Goal: Task Accomplishment & Management: Complete application form

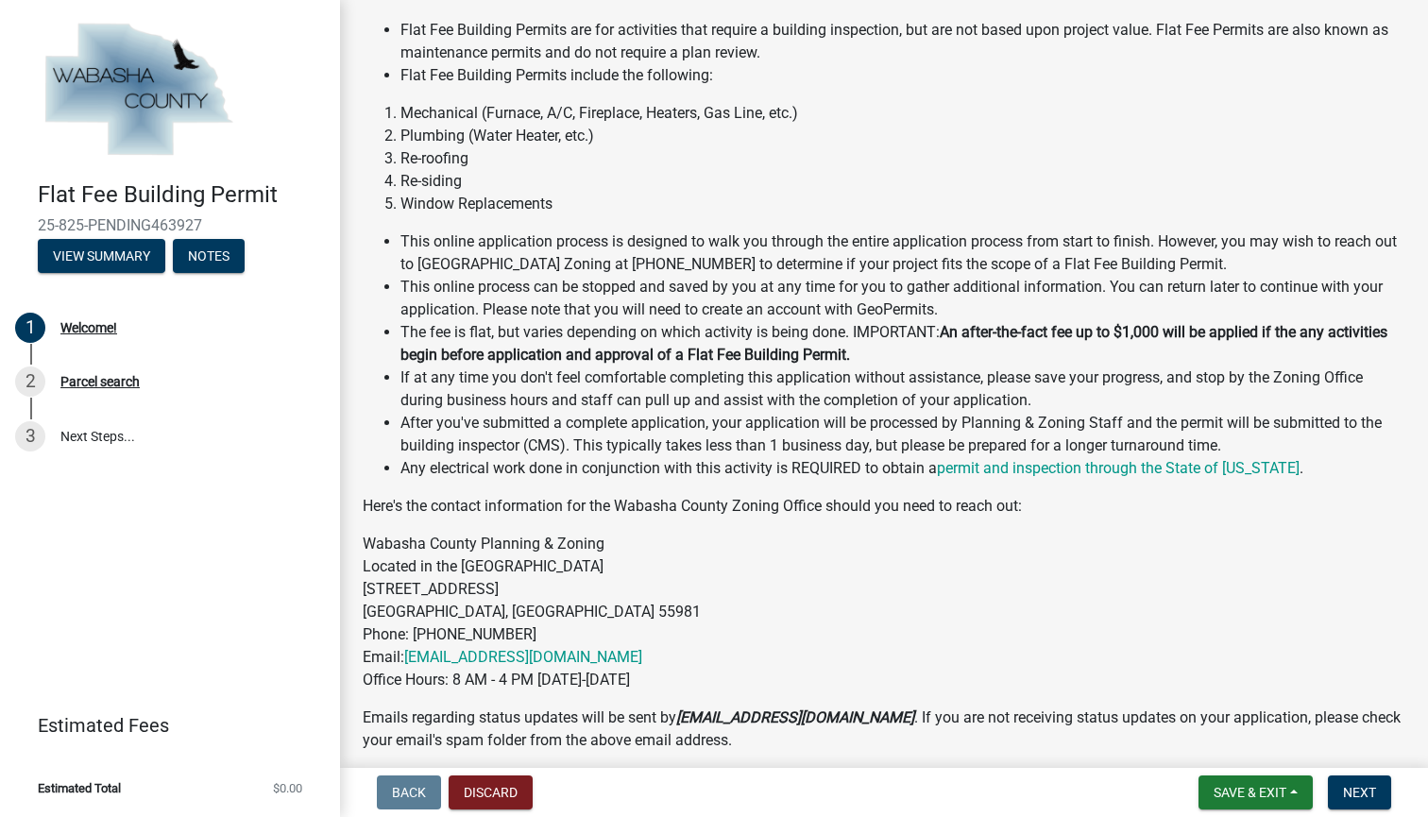
scroll to position [149, 0]
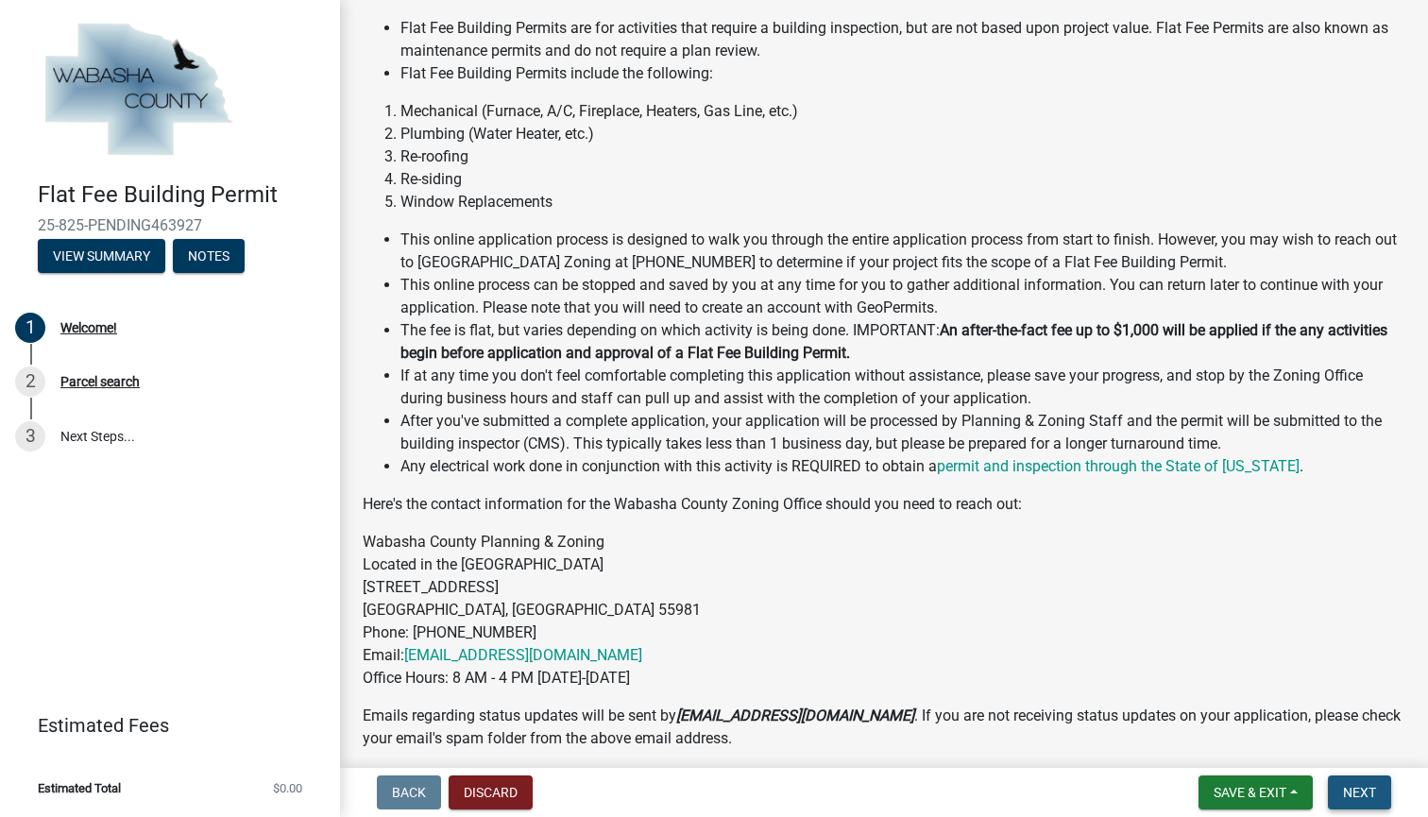
click at [1364, 790] on span "Next" at bounding box center [1359, 792] width 33 height 15
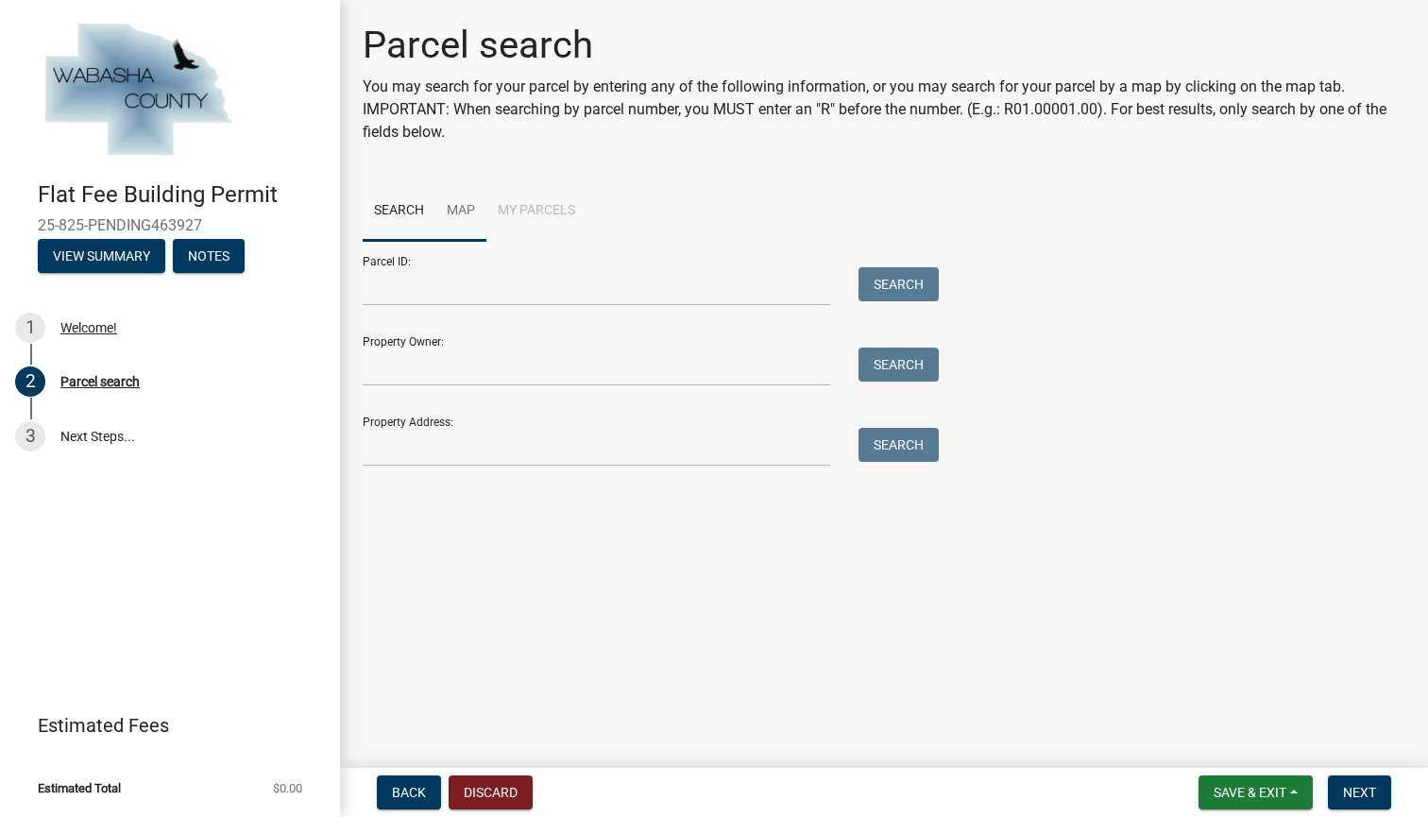
click at [457, 207] on link "Map" at bounding box center [460, 211] width 51 height 60
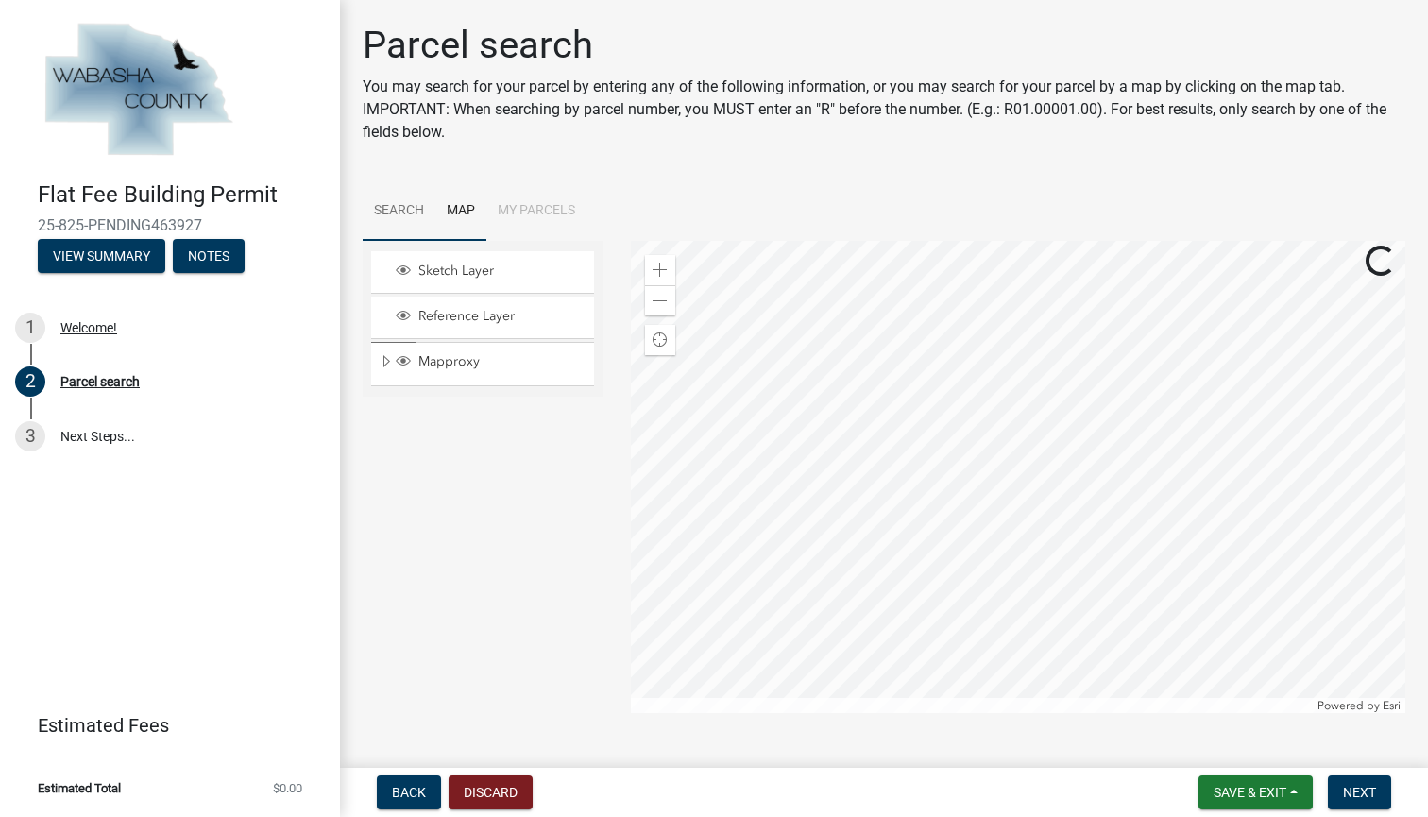
click at [392, 210] on link "Search" at bounding box center [399, 211] width 73 height 60
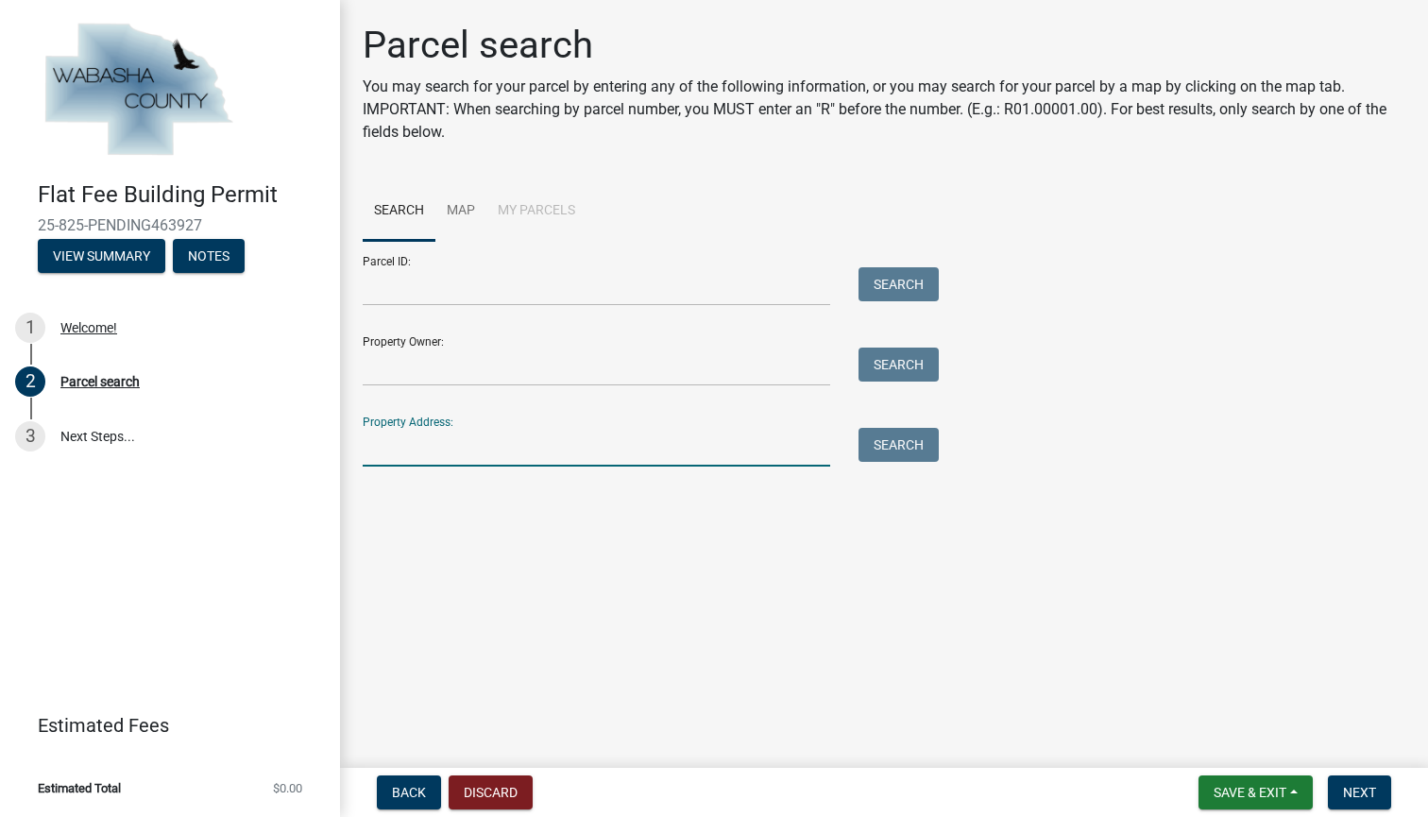
click at [435, 433] on input "Property Address:" at bounding box center [597, 447] width 468 height 39
type input "[STREET_ADDRESS]"
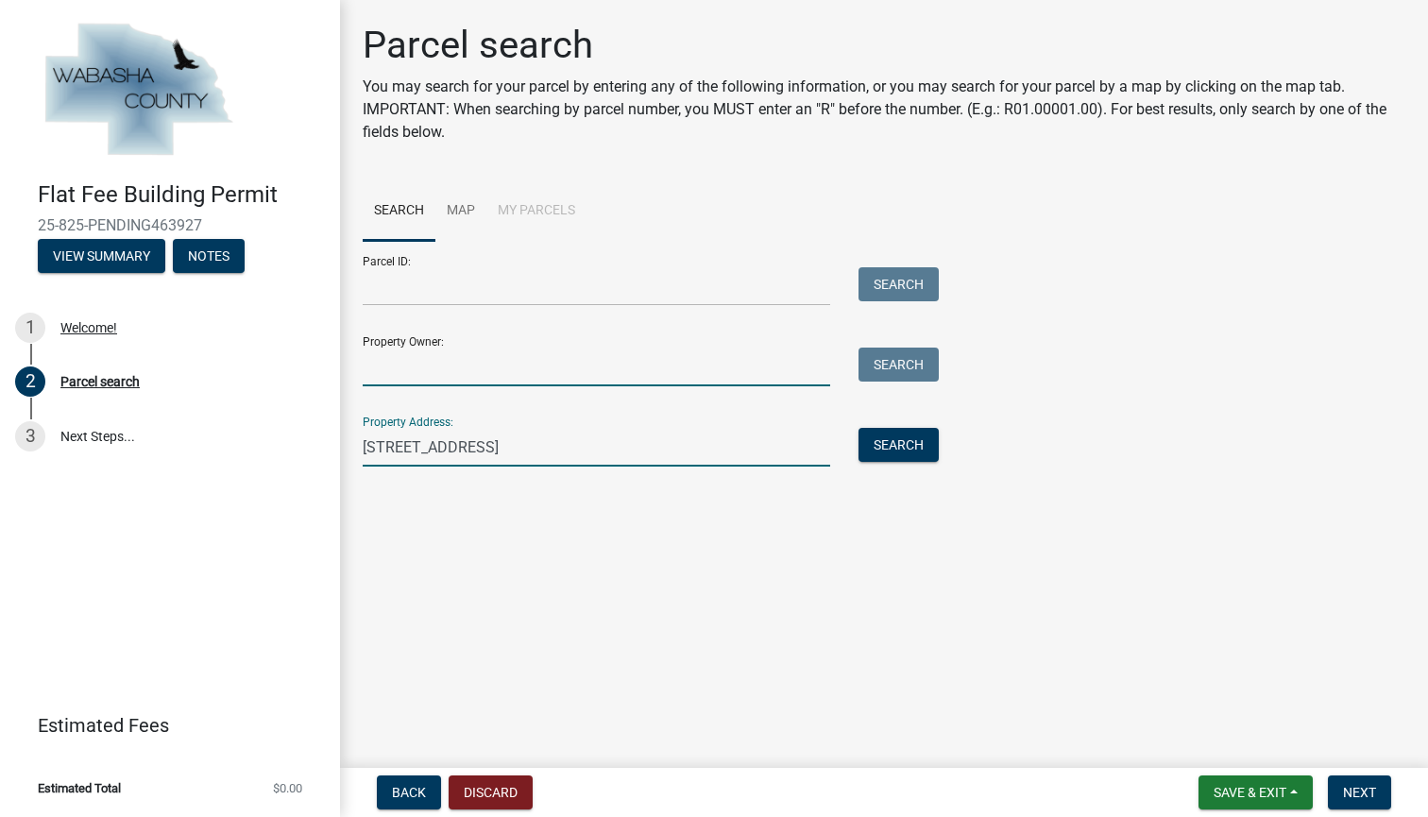
click at [420, 350] on input "Property Owner:" at bounding box center [597, 367] width 468 height 39
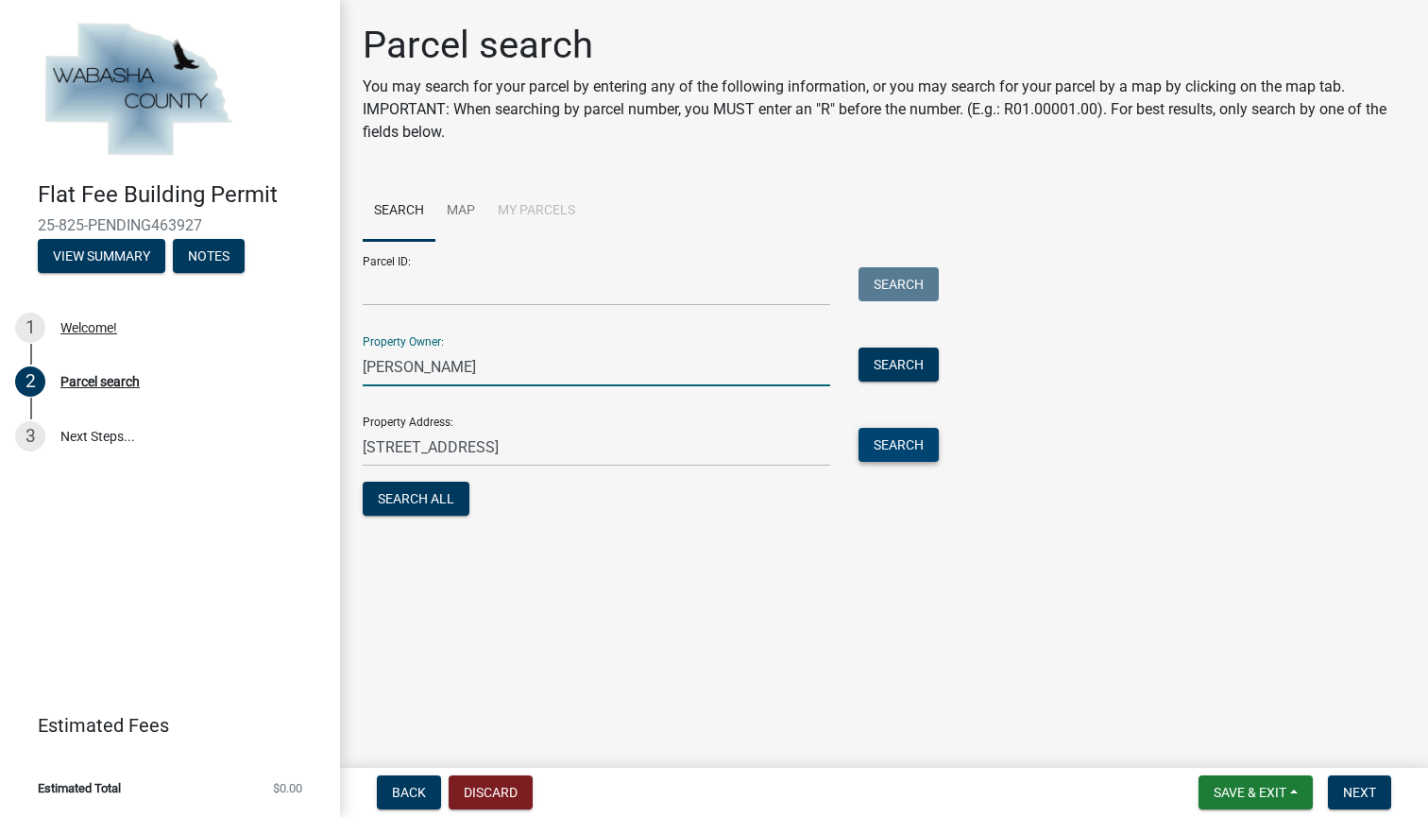
type input "[PERSON_NAME]"
click at [926, 438] on button "Search" at bounding box center [899, 445] width 80 height 34
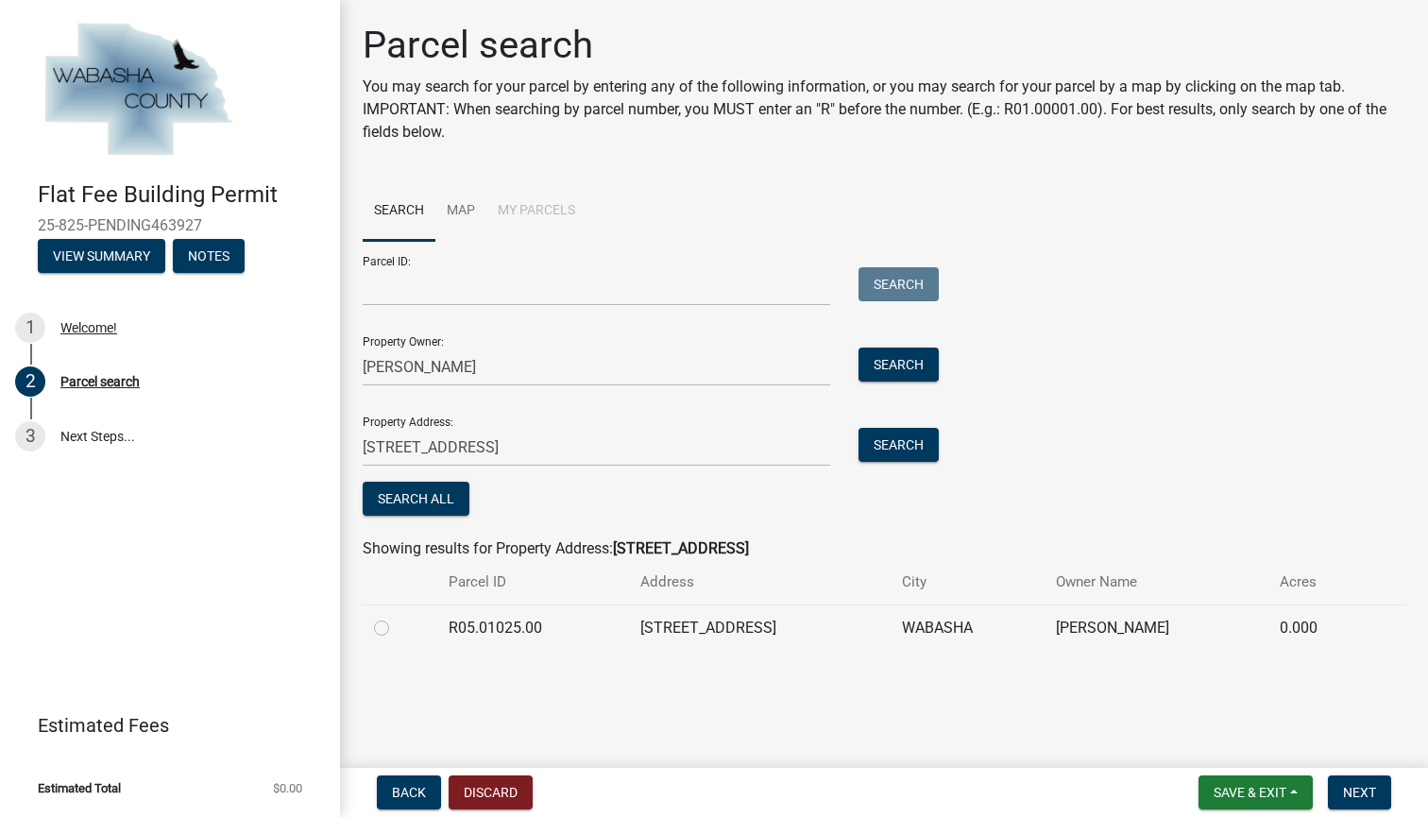
click at [397, 617] on label at bounding box center [397, 617] width 0 height 0
click at [397, 626] on input "radio" at bounding box center [403, 623] width 12 height 12
radio input "true"
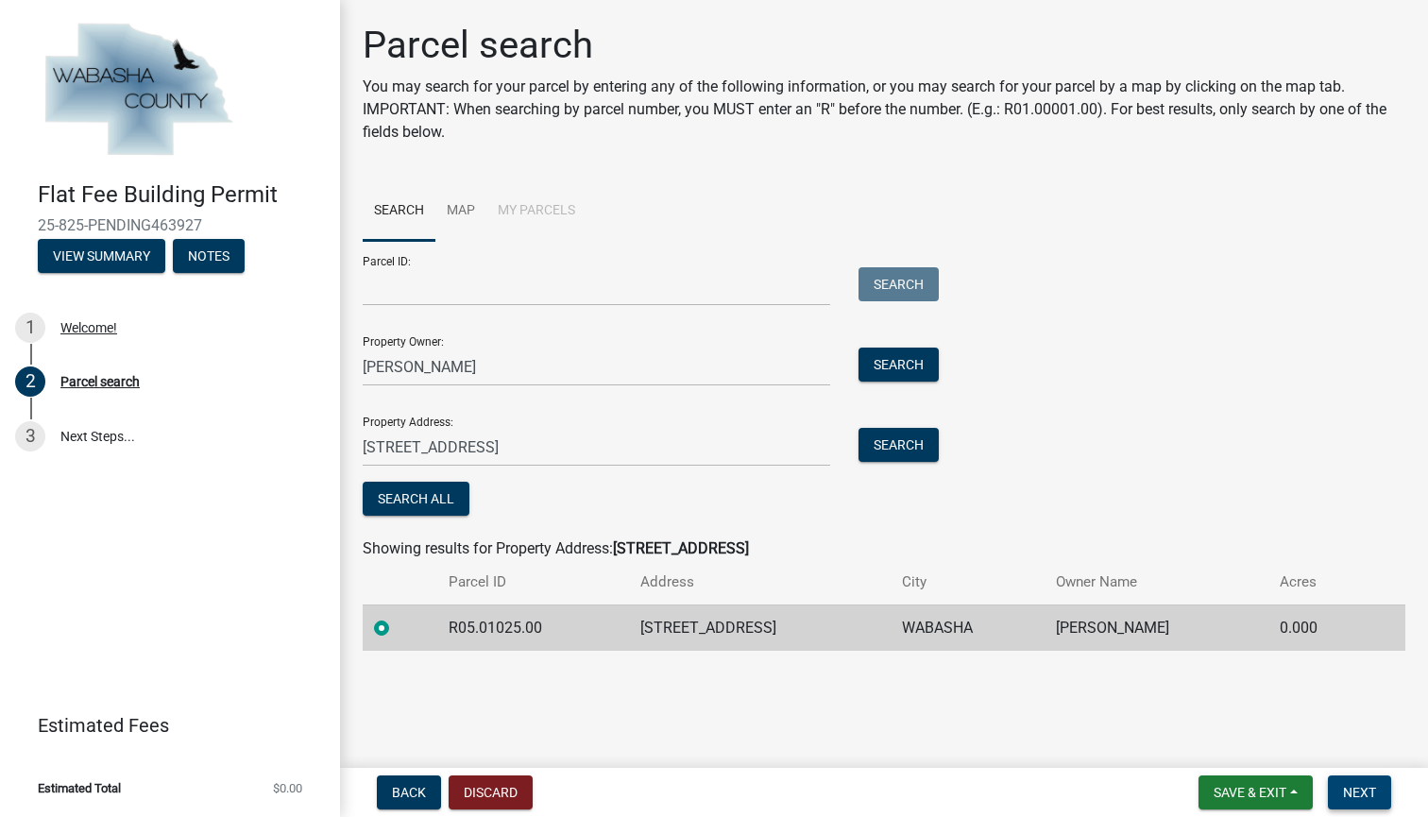
click at [1373, 794] on span "Next" at bounding box center [1359, 792] width 33 height 15
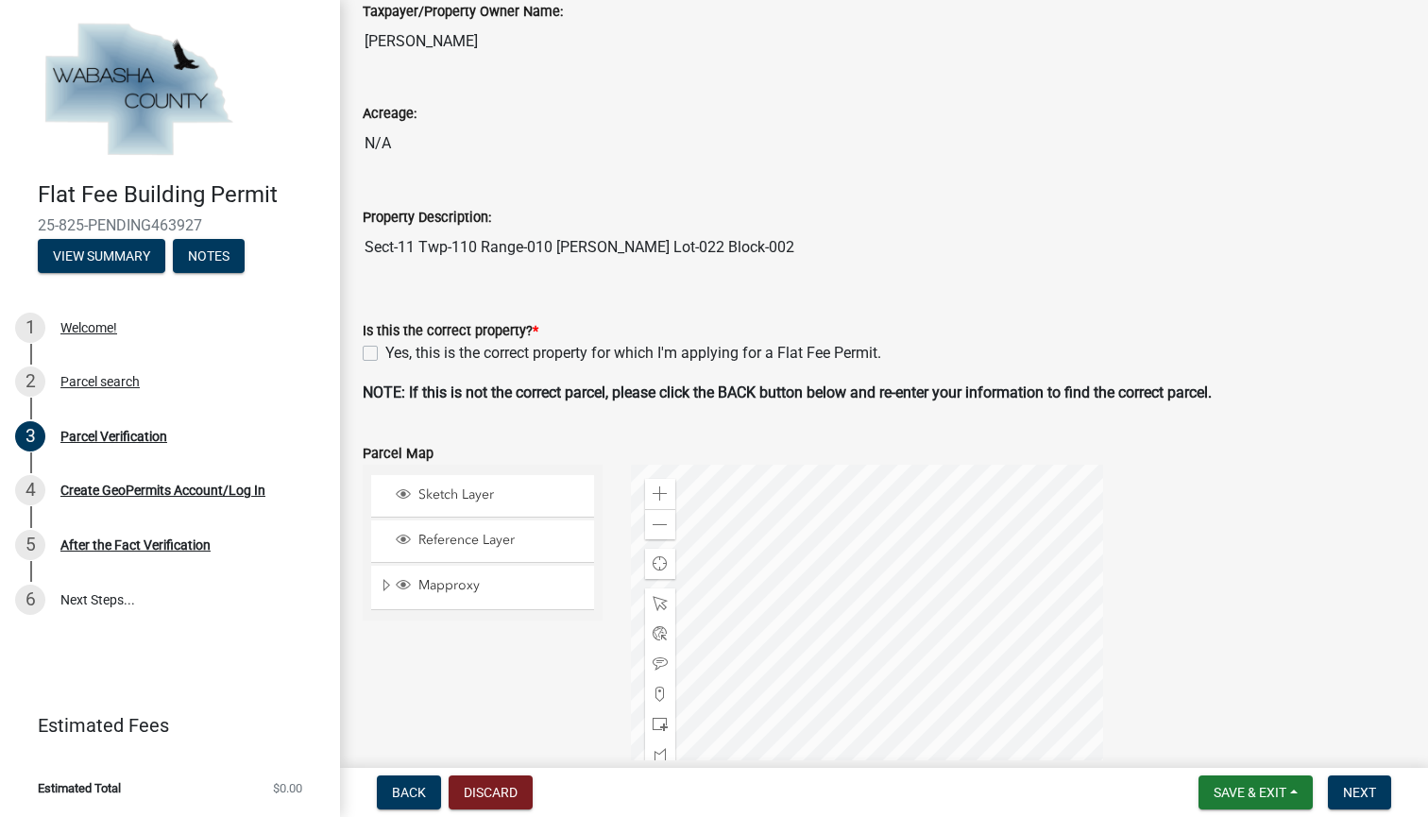
scroll to position [195, 0]
click at [385, 352] on label "Yes, this is the correct property for which I'm applying for a Flat Fee Permit." at bounding box center [633, 351] width 496 height 23
click at [385, 352] on input "Yes, this is the correct property for which I'm applying for a Flat Fee Permit." at bounding box center [391, 346] width 12 height 12
checkbox input "true"
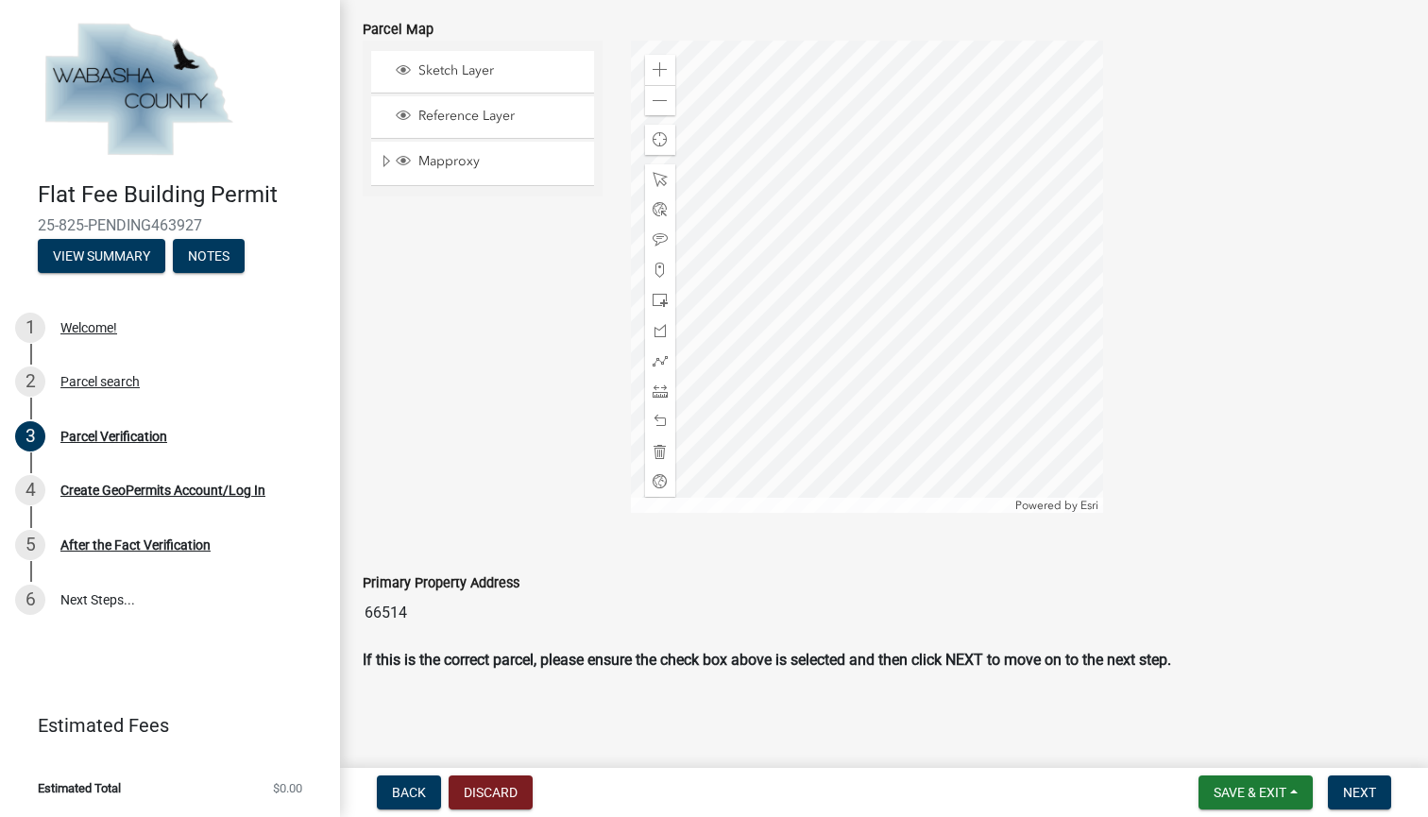
scroll to position [617, 0]
click at [1363, 795] on span "Next" at bounding box center [1359, 792] width 33 height 15
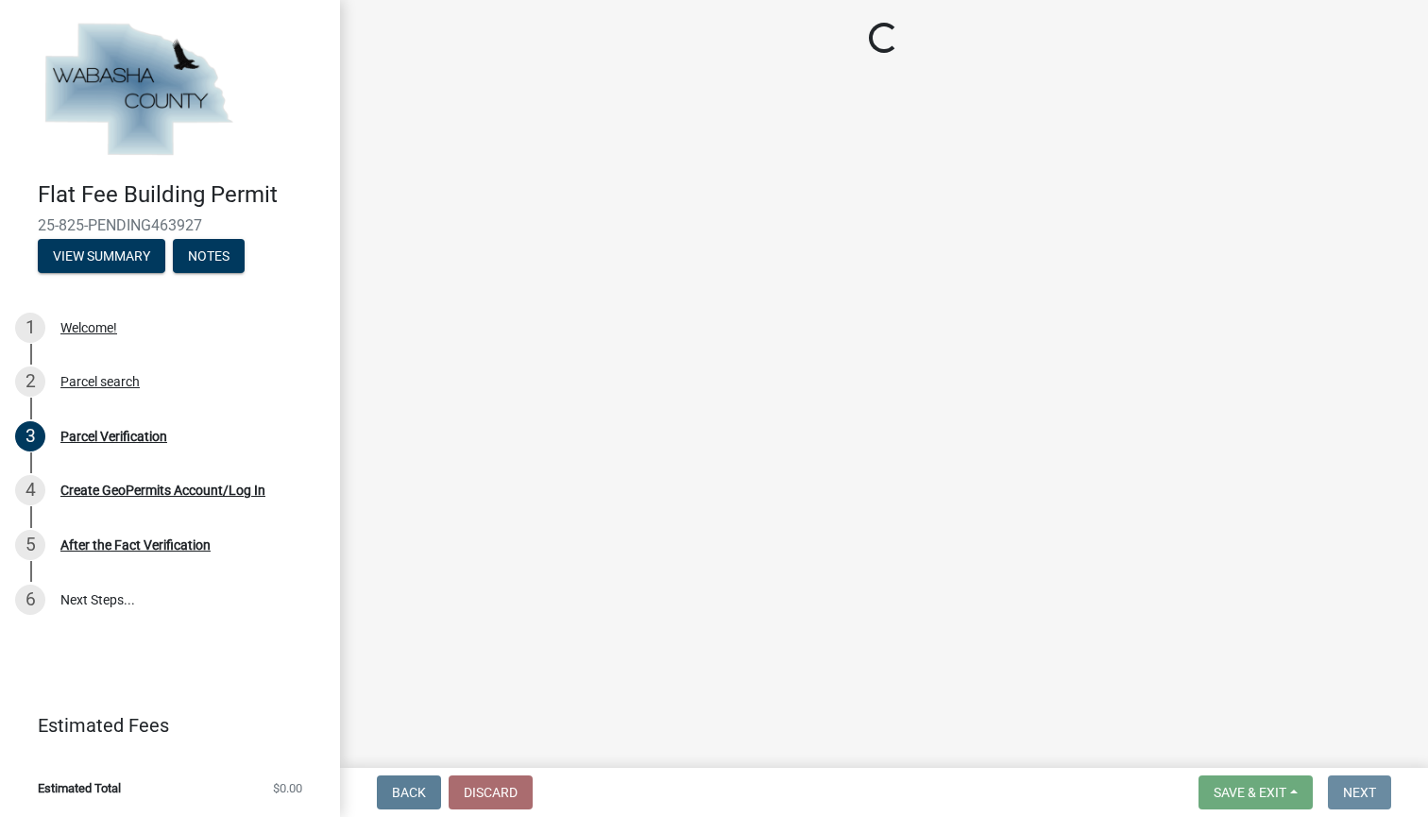
scroll to position [0, 0]
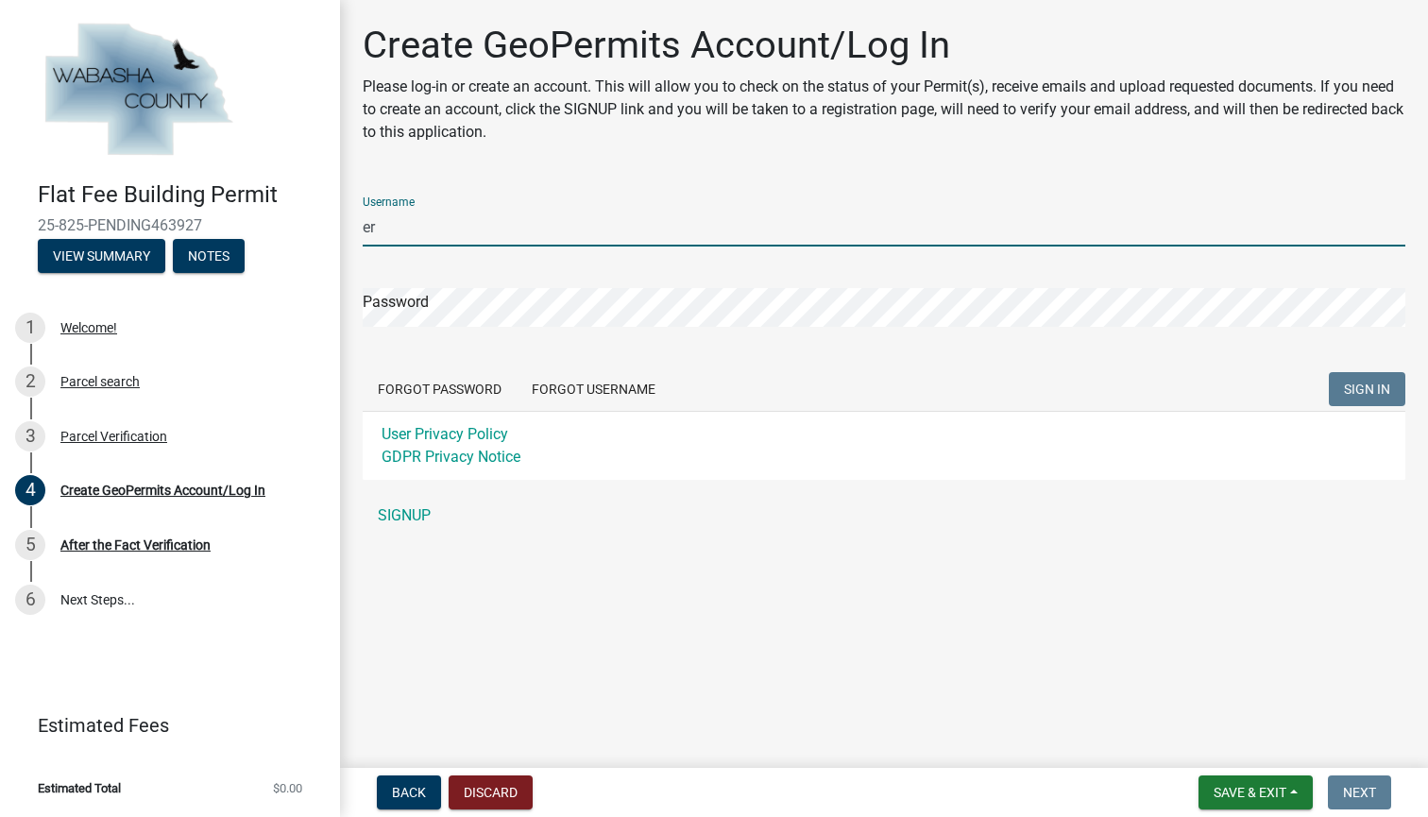
type input "e"
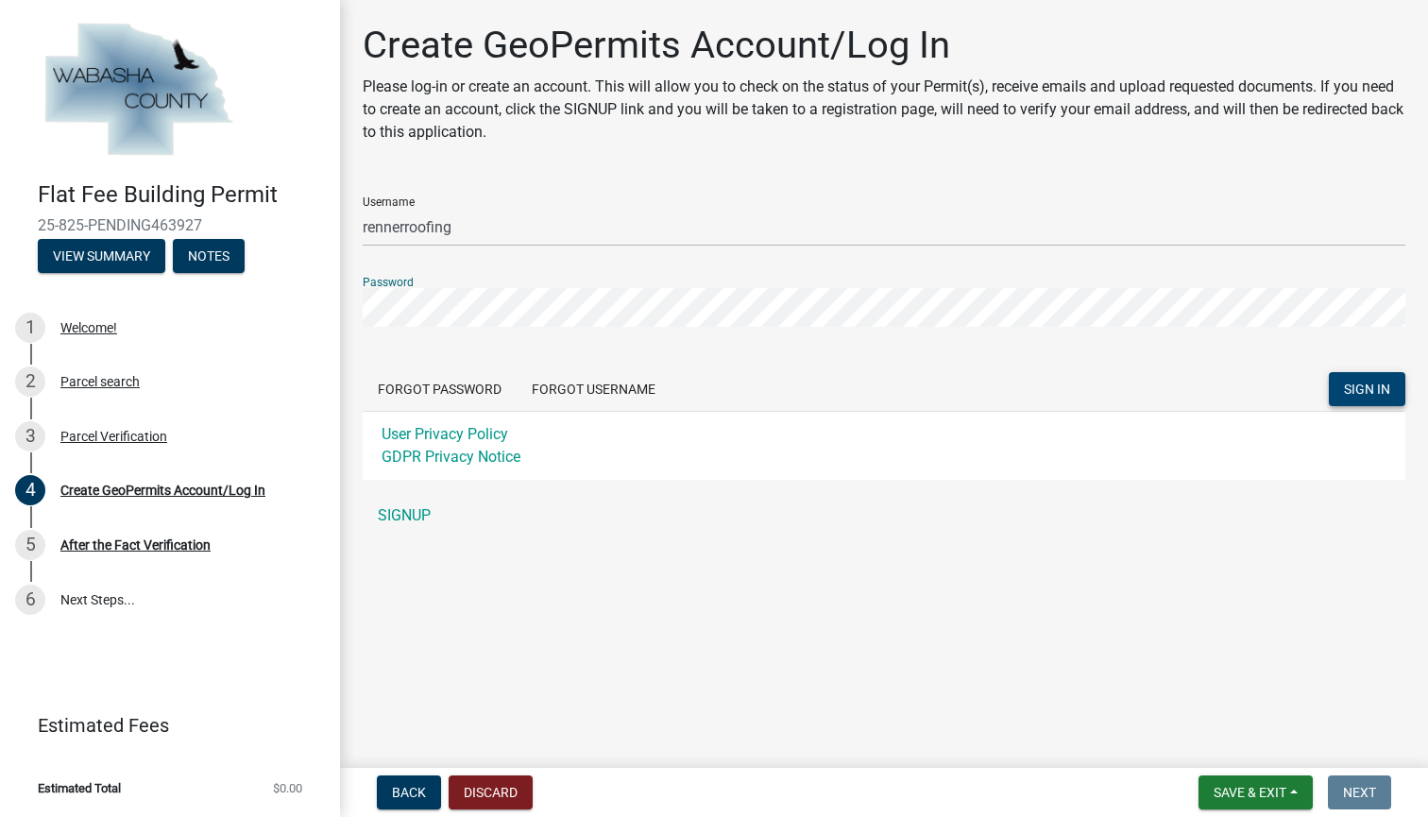
click at [1377, 394] on span "SIGN IN" at bounding box center [1367, 389] width 46 height 15
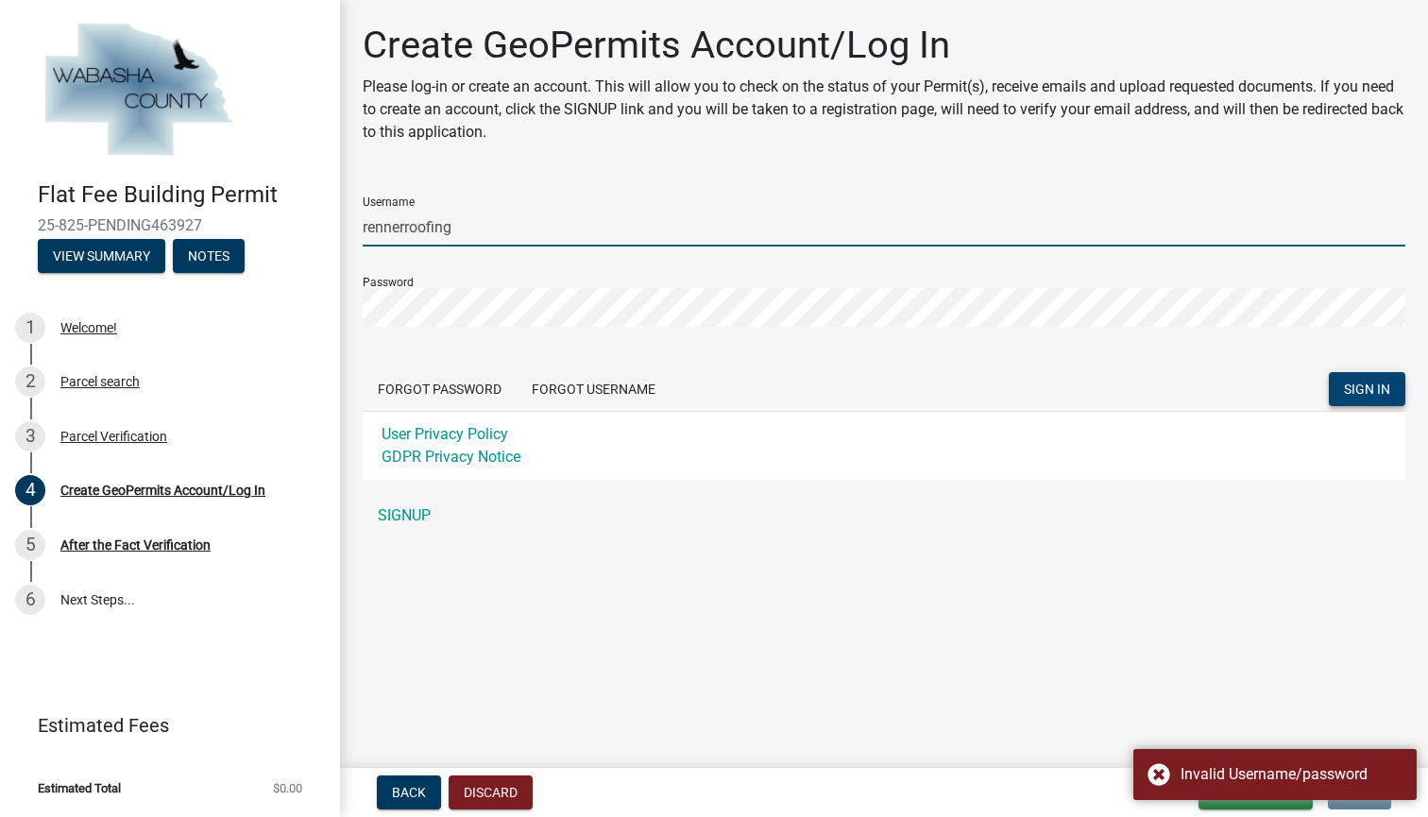
click at [703, 225] on input "rennerroofing" at bounding box center [884, 227] width 1043 height 39
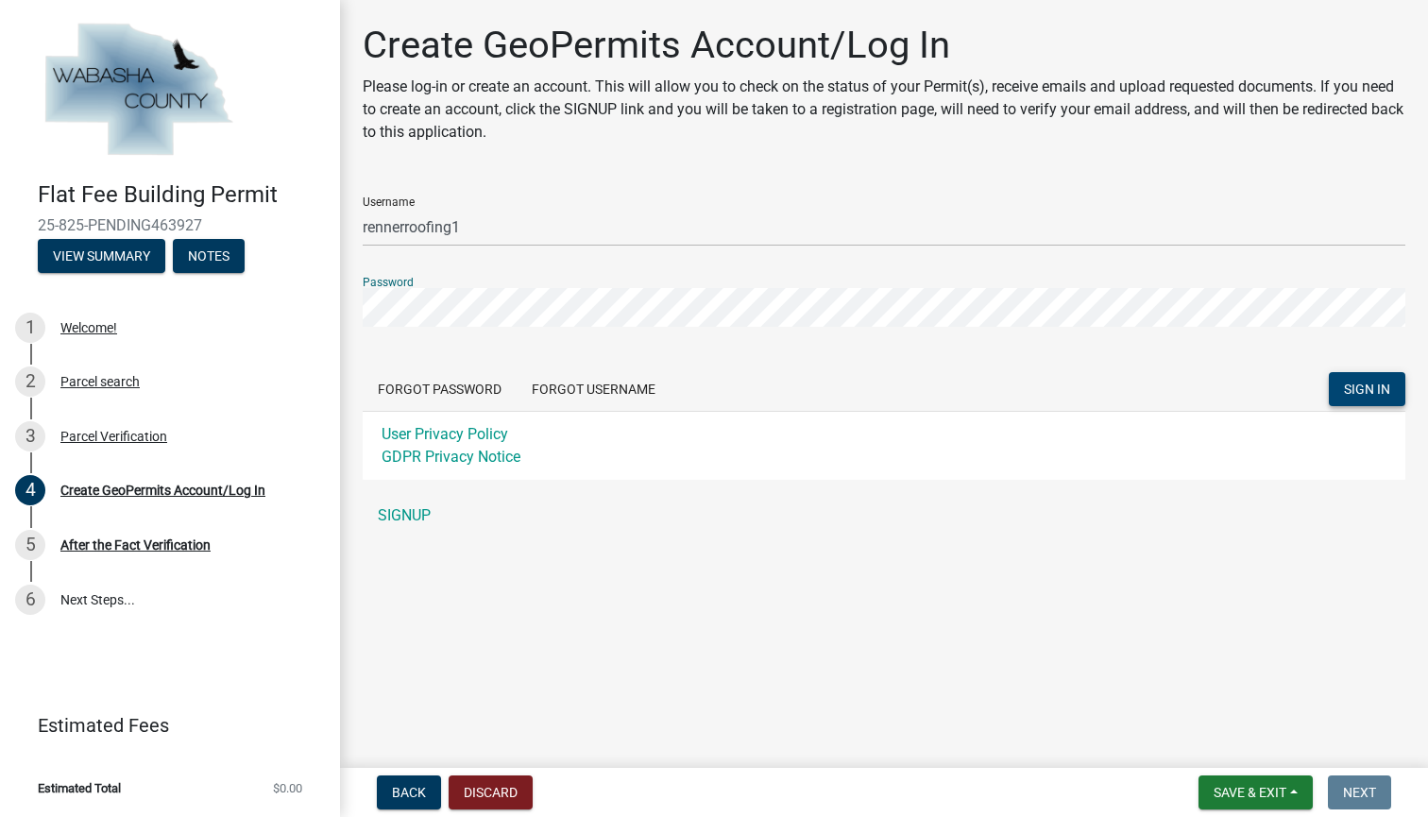
click at [1383, 386] on span "SIGN IN" at bounding box center [1367, 389] width 46 height 15
click at [507, 225] on input "rennerroofing1" at bounding box center [884, 227] width 1043 height 39
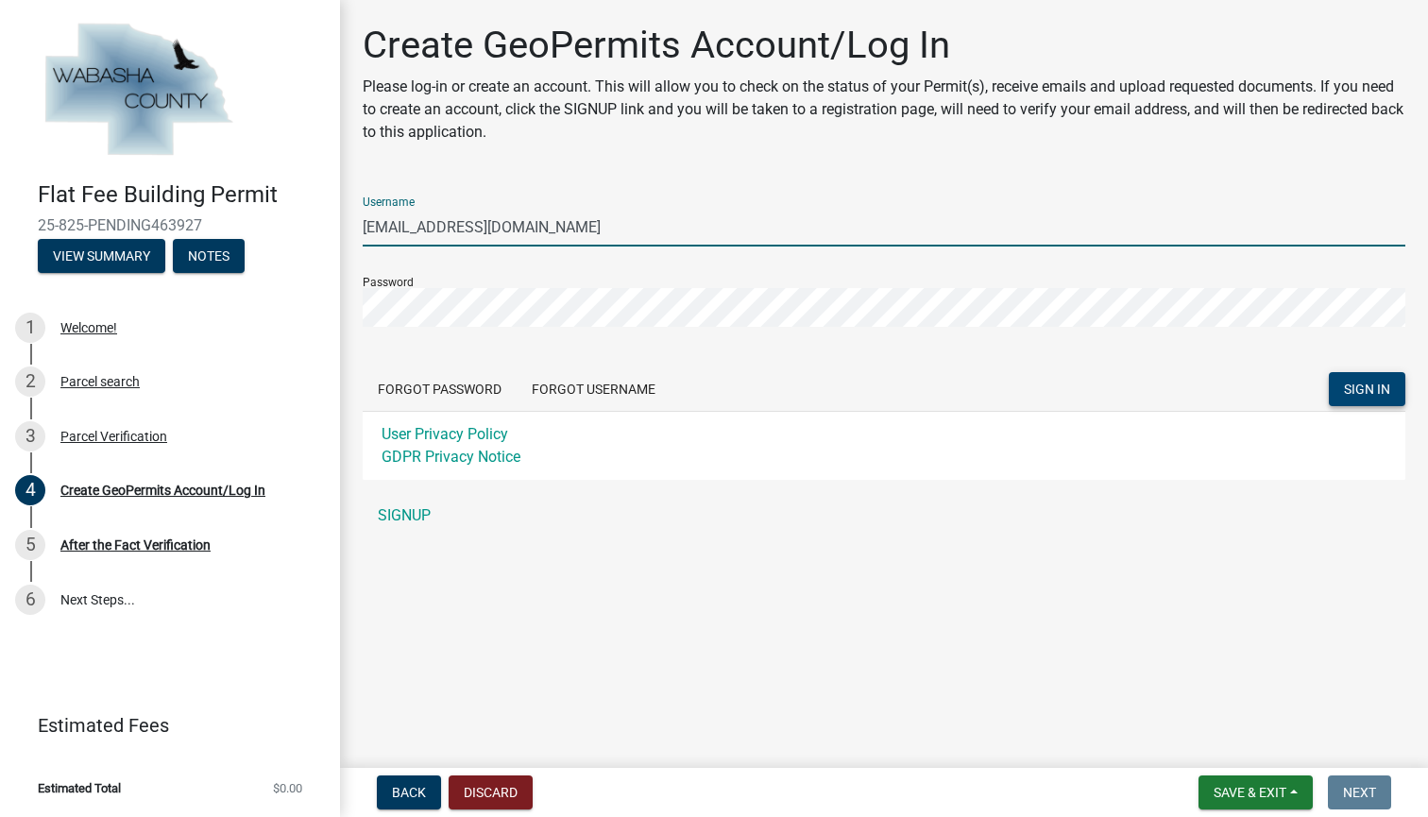
type input "[EMAIL_ADDRESS][DOMAIN_NAME]"
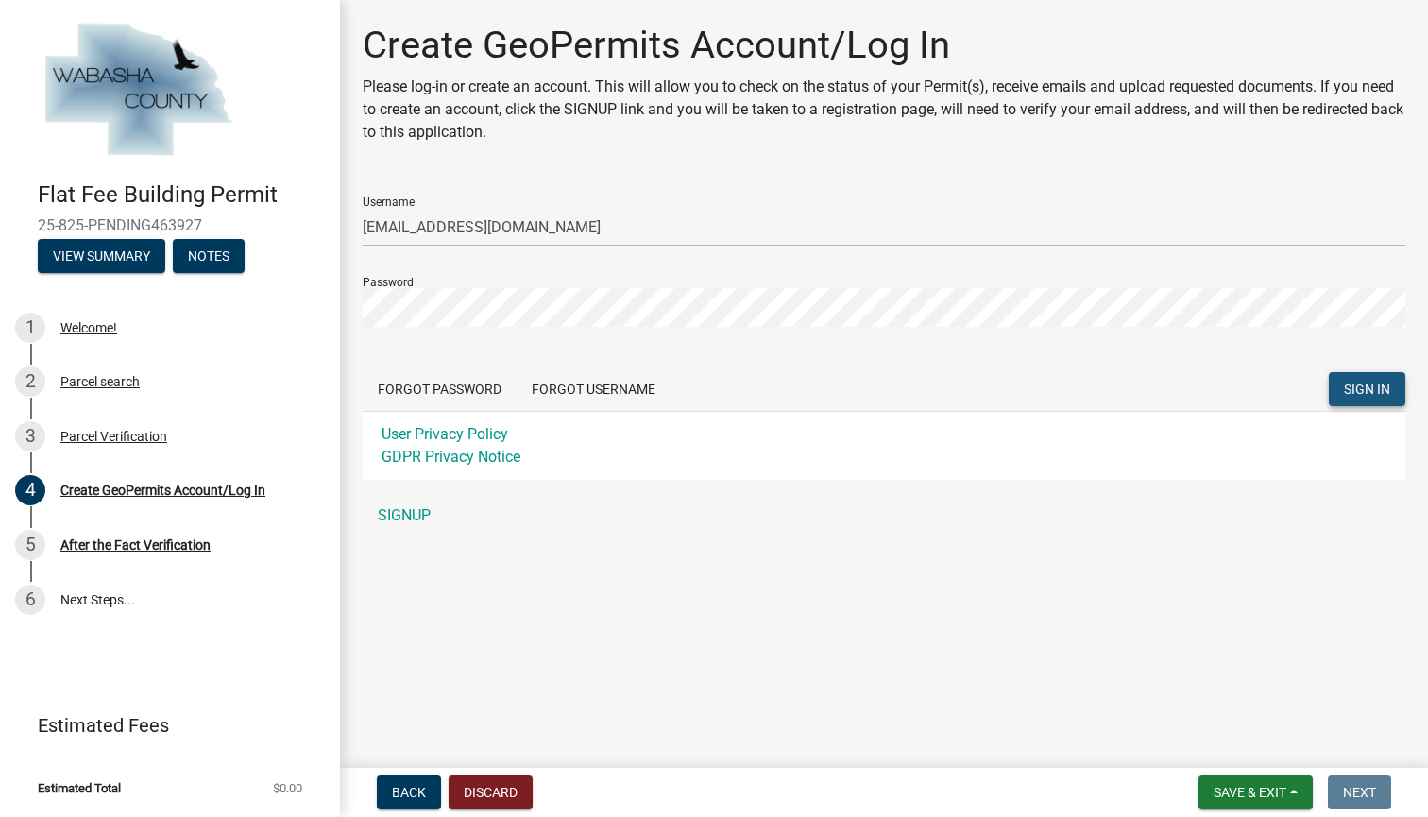
click at [1379, 383] on span "SIGN IN" at bounding box center [1367, 389] width 46 height 15
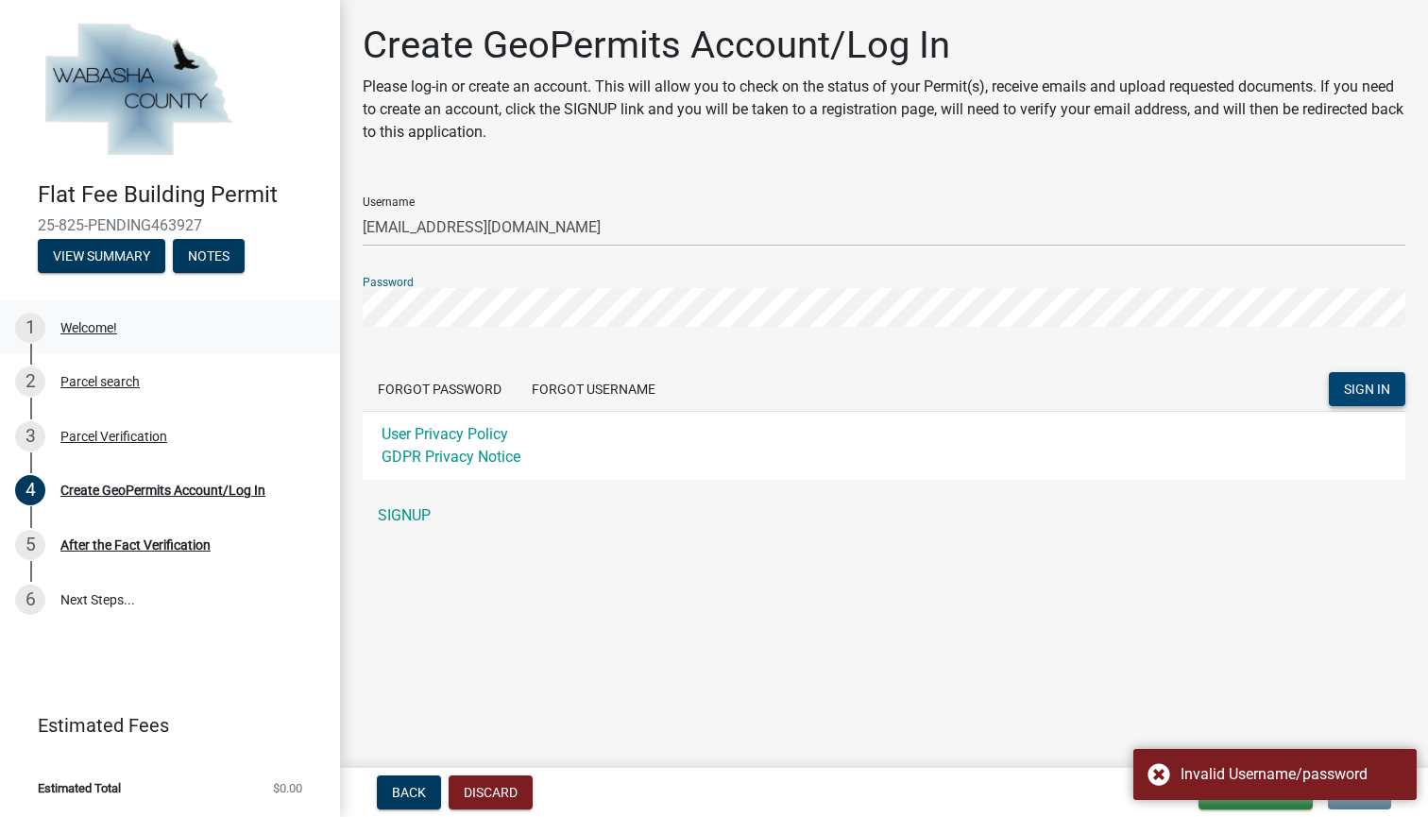
click at [316, 310] on div "Flat Fee Building Permit 25-825-PENDING463927 View Summary Notes 1 Welcome! 2 P…" at bounding box center [714, 408] width 1428 height 817
